Goal: Navigation & Orientation: Find specific page/section

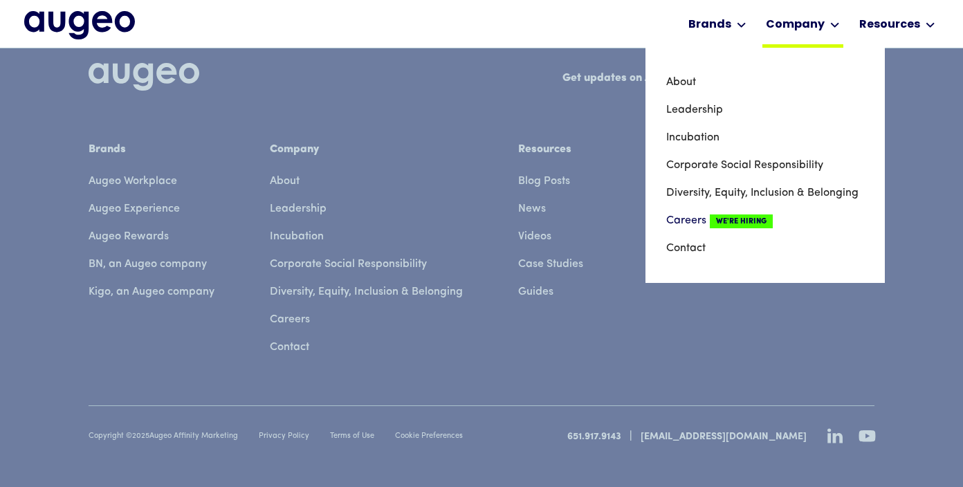
scroll to position [3607, 0]
click at [699, 80] on link "About" at bounding box center [765, 82] width 198 height 28
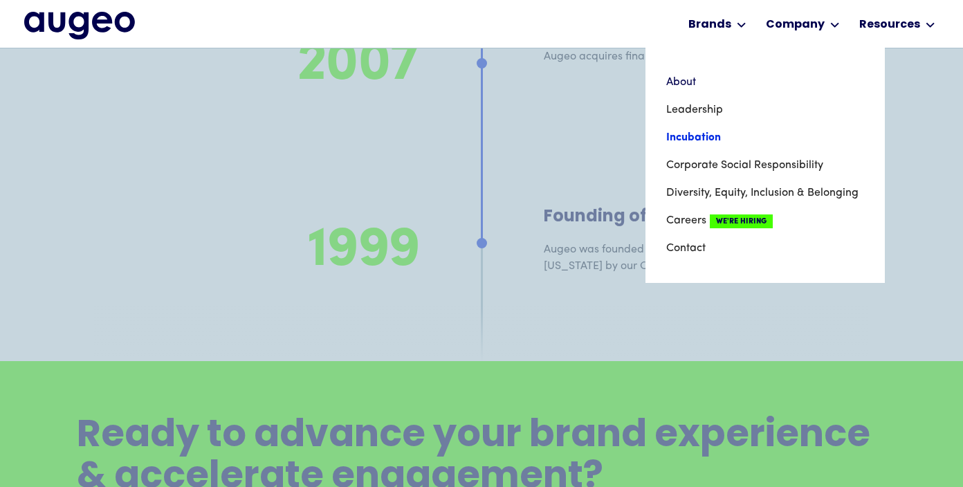
scroll to position [10192, 0]
click at [695, 220] on link "Careers We're Hiring" at bounding box center [765, 221] width 198 height 28
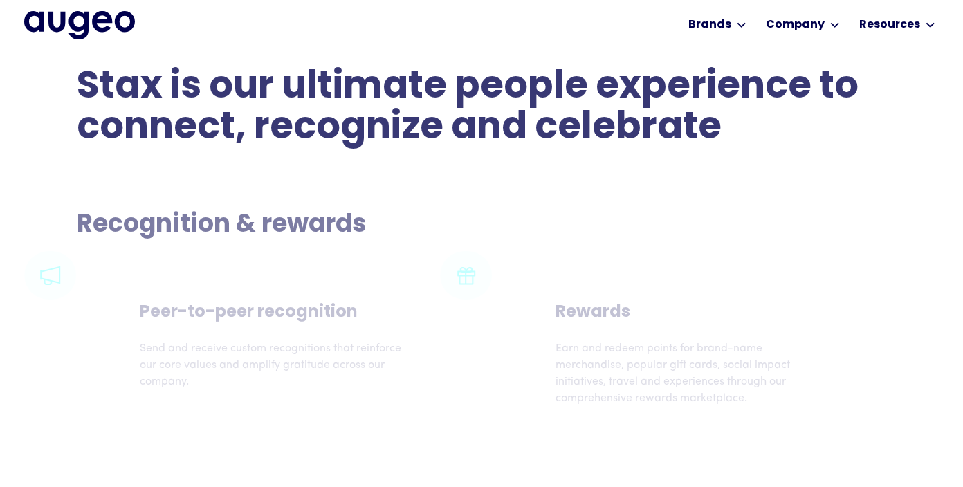
scroll to position [2509, 0]
